Goal: Transaction & Acquisition: Purchase product/service

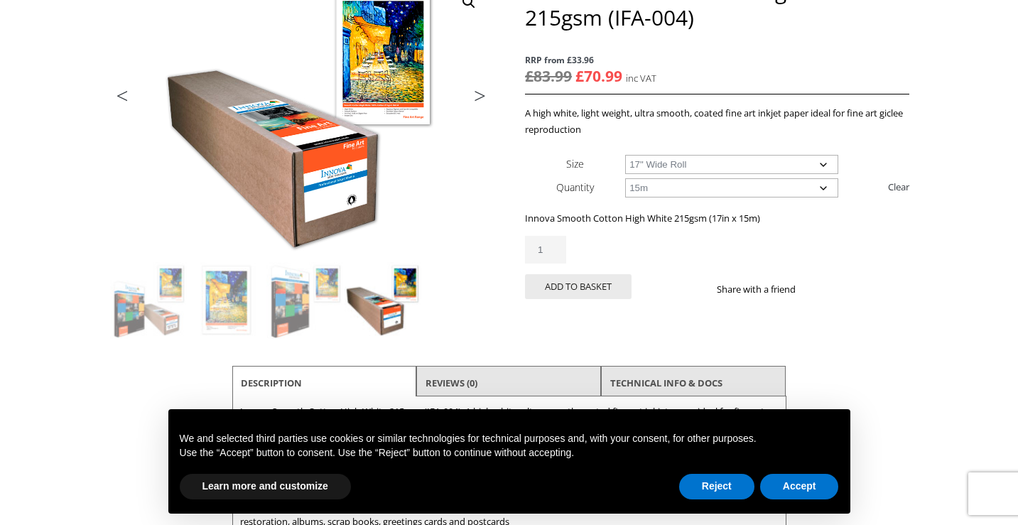
scroll to position [233, 0]
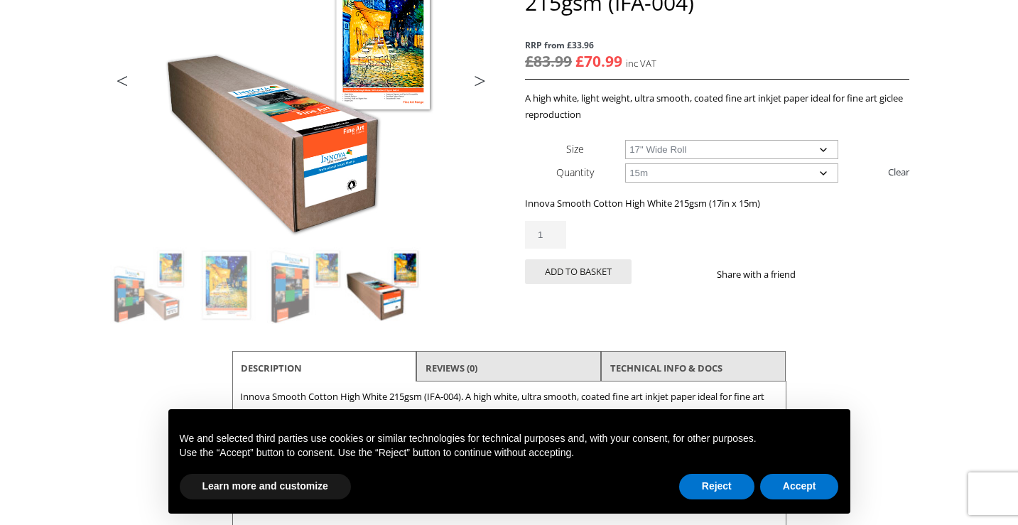
click at [826, 151] on select "Choose an option 17" Wide Roll 24" Wide Roll 36" Wide Roll 44" Wide Roll 60" Wi…" at bounding box center [731, 149] width 213 height 19
select select "36-wide-roll"
click at [220, 286] on img at bounding box center [226, 285] width 77 height 77
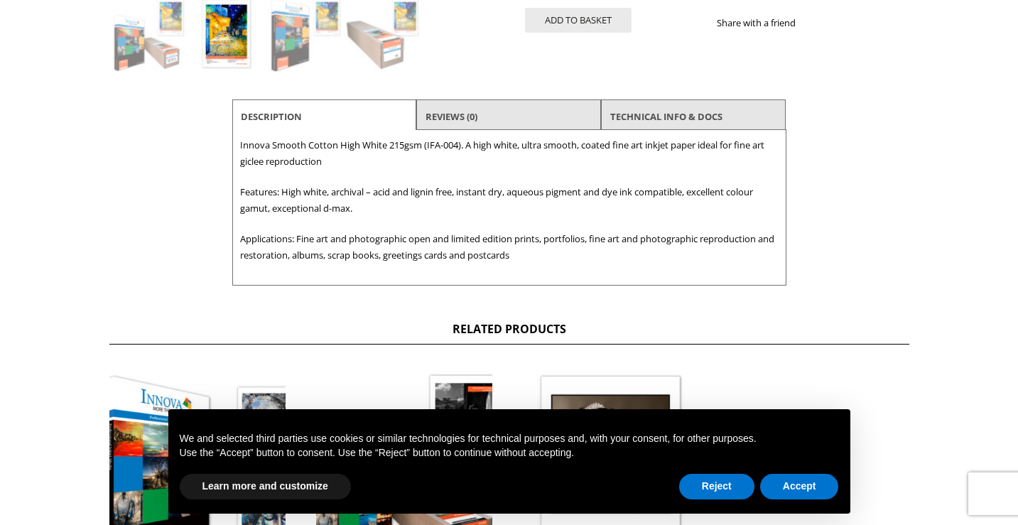
scroll to position [489, 0]
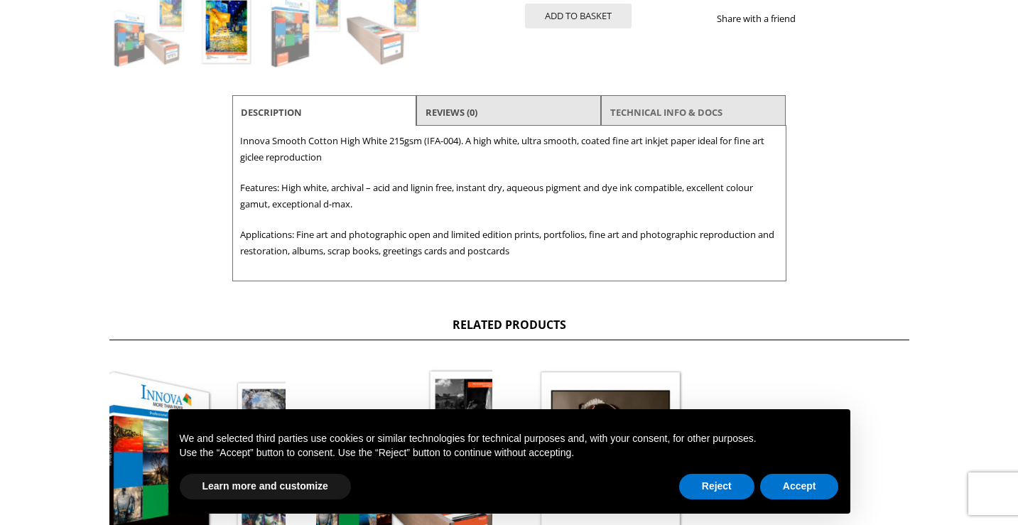
click at [648, 108] on link "TECHNICAL INFO & DOCS" at bounding box center [666, 112] width 112 height 26
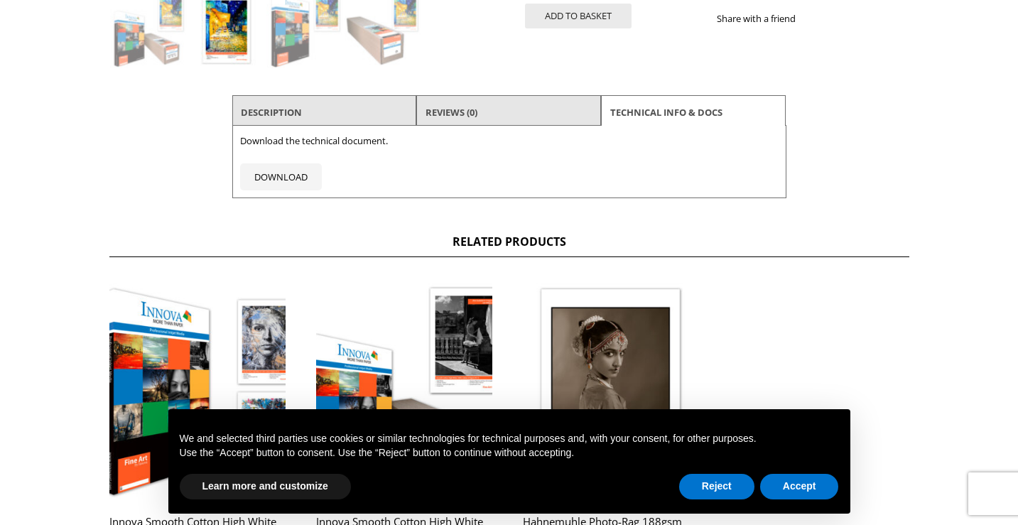
click at [527, 117] on li "Reviews (0)" at bounding box center [508, 112] width 185 height 34
click at [449, 112] on link "Reviews (0)" at bounding box center [452, 112] width 52 height 26
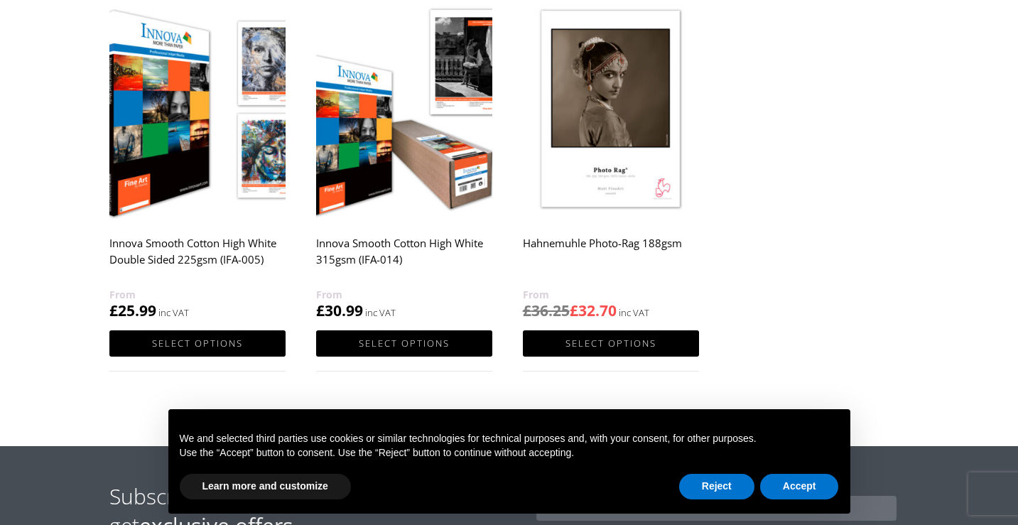
scroll to position [1117, 0]
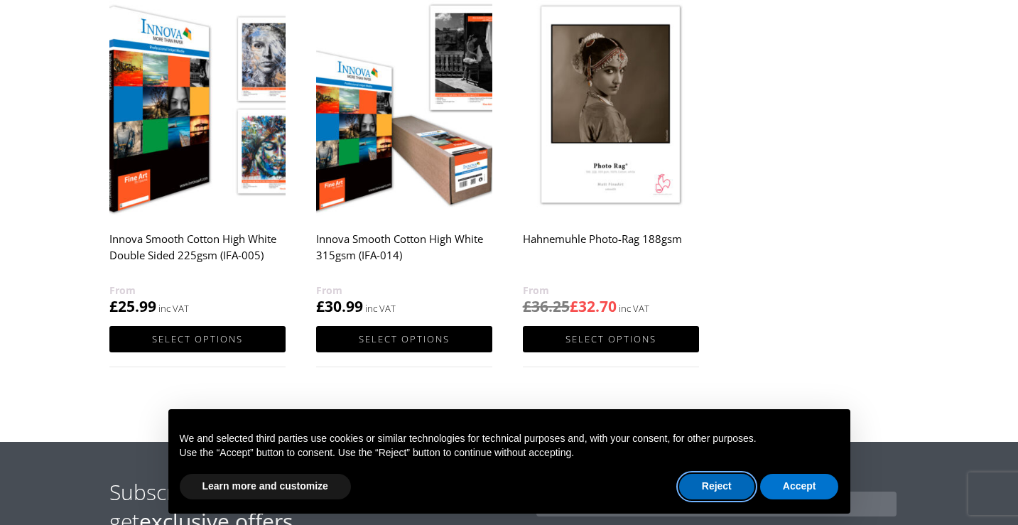
click at [722, 480] on button "Reject" at bounding box center [716, 487] width 75 height 26
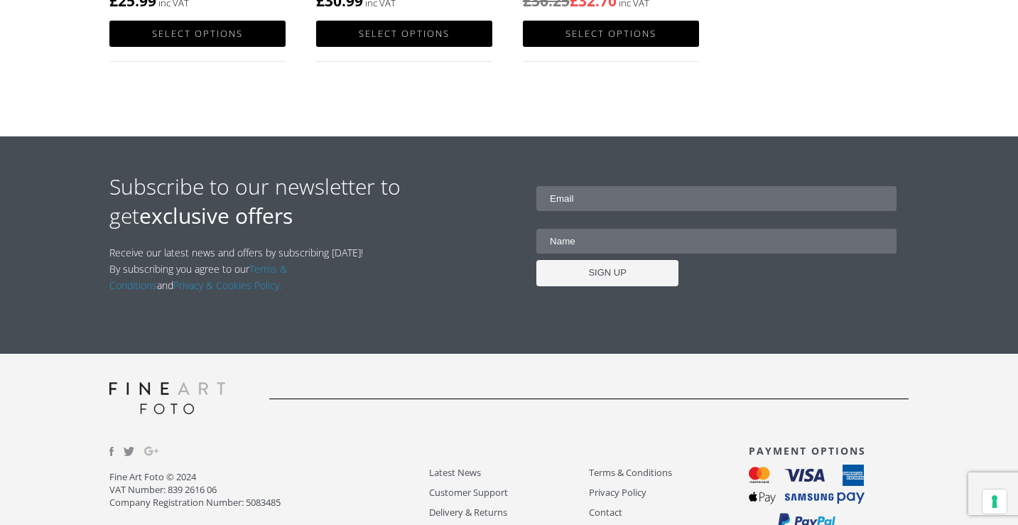
scroll to position [1458, 0]
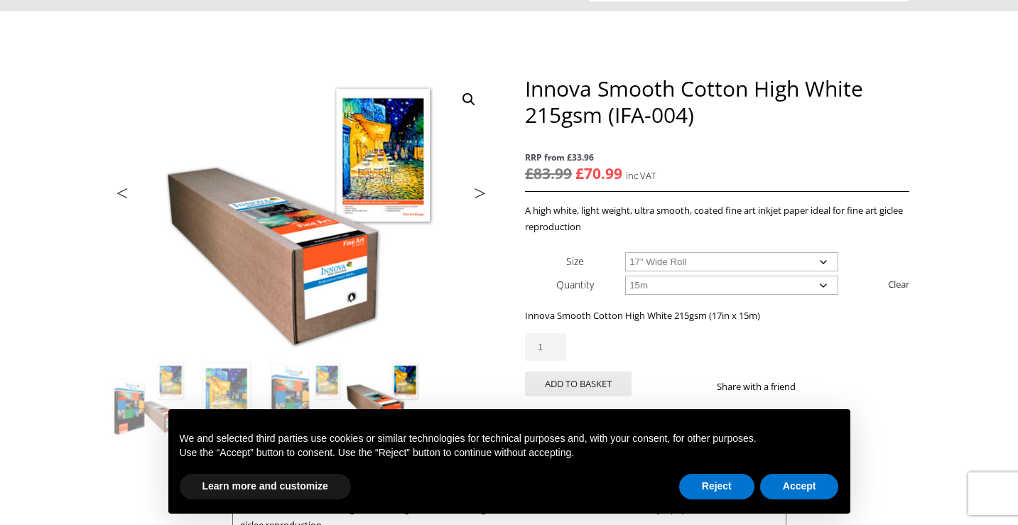
scroll to position [127, 0]
